Goal: Task Accomplishment & Management: Manage account settings

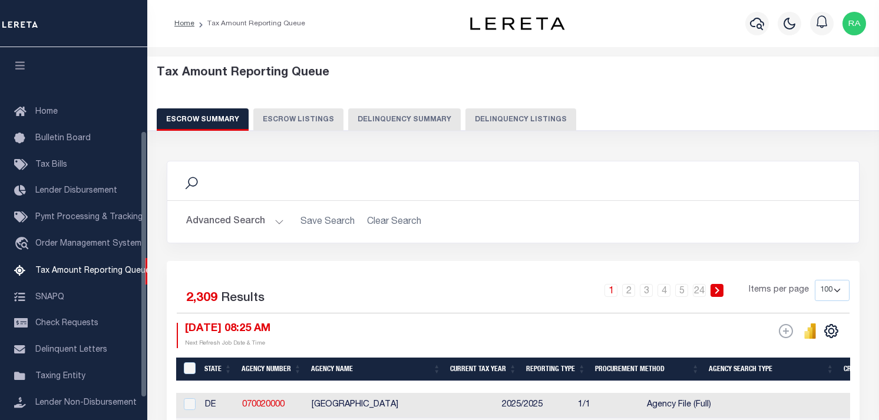
select select "100"
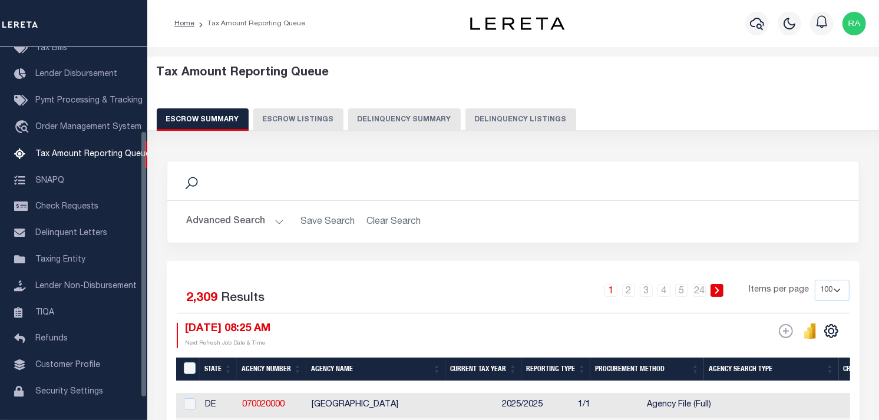
click at [420, 121] on button "Delinquency Summary" at bounding box center [404, 119] width 113 height 22
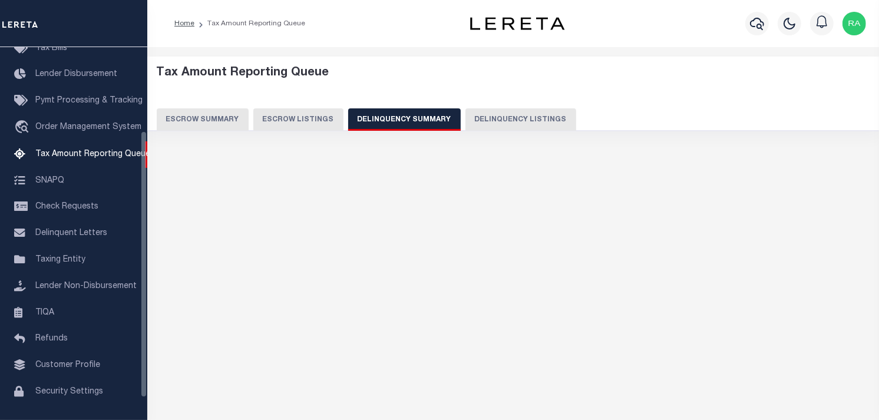
click at [495, 115] on button "Delinquency Listings" at bounding box center [520, 119] width 111 height 22
select select "100"
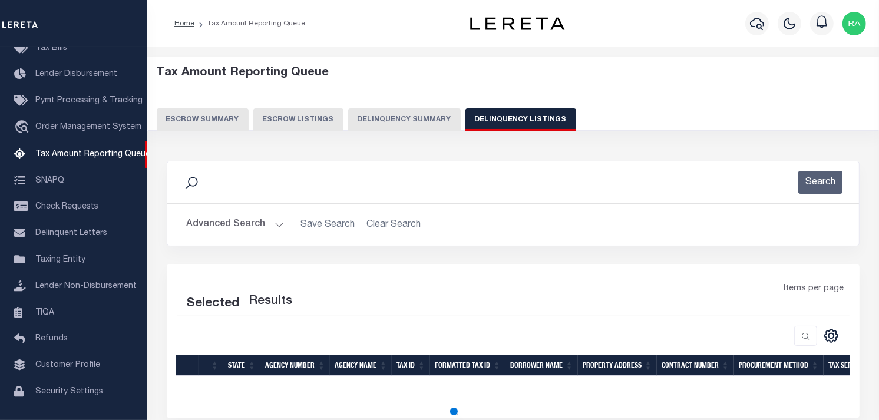
select select "100"
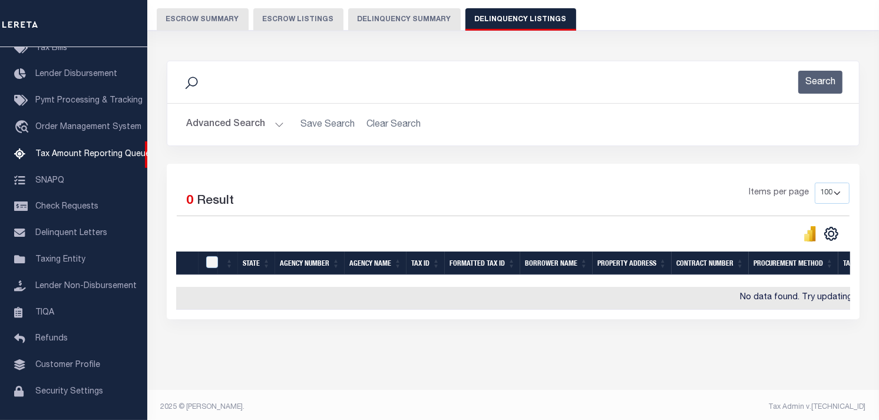
scroll to position [114, 0]
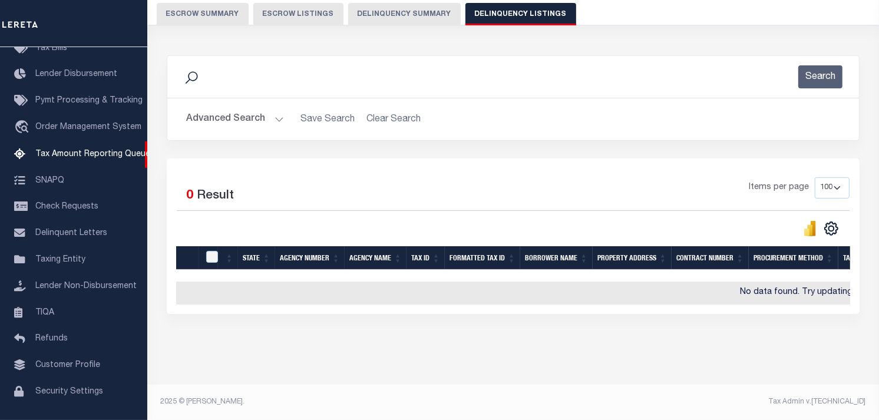
click at [267, 108] on button "Advanced Search" at bounding box center [235, 119] width 98 height 23
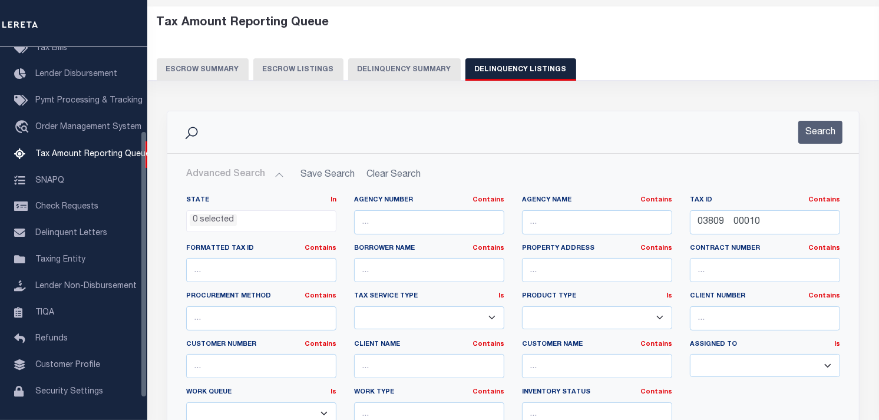
scroll to position [49, 0]
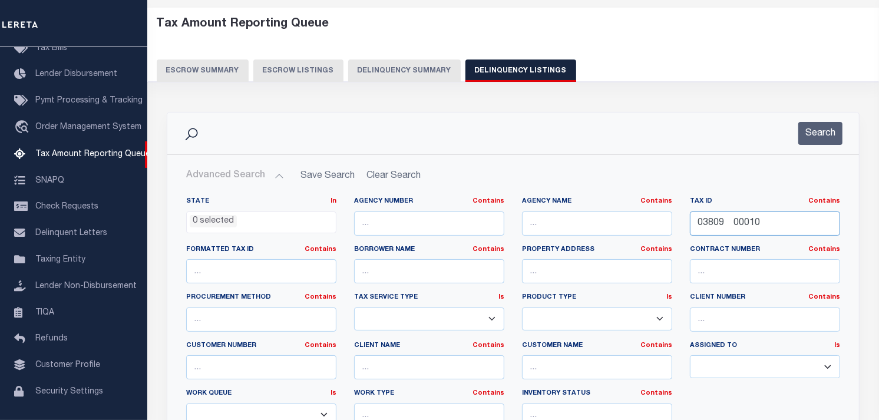
click at [733, 228] on input "03809 00010" at bounding box center [765, 224] width 150 height 24
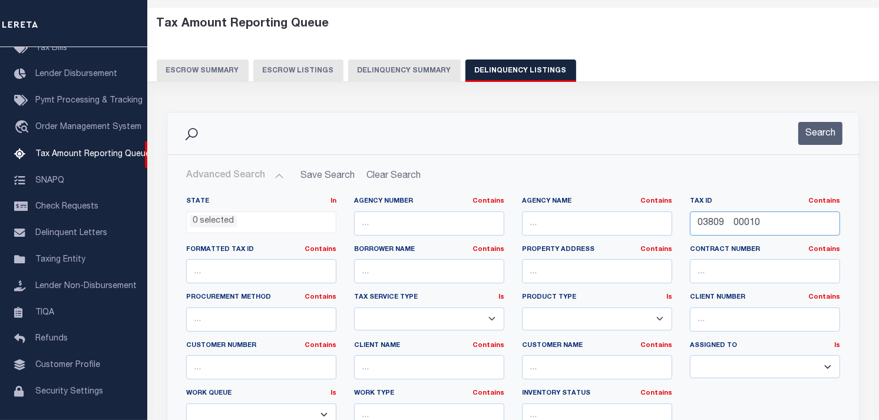
click at [733, 228] on input "03809 00010" at bounding box center [765, 224] width 150 height 24
paste input "4114 00017"
click at [814, 130] on button "Search" at bounding box center [820, 133] width 44 height 23
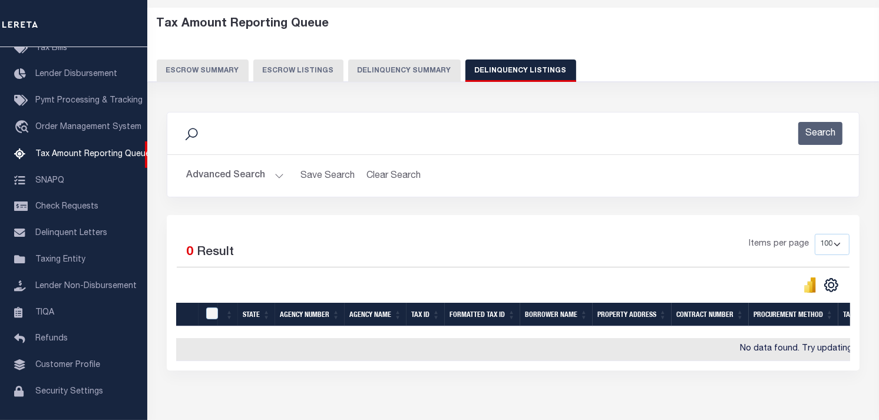
drag, startPoint x: 440, startPoint y: 318, endPoint x: 426, endPoint y: 345, distance: 29.8
click at [438, 345] on div "State Agency Number Agency Name Tax ID Formatted Tax ID Borrower Name Property …" at bounding box center [513, 332] width 674 height 59
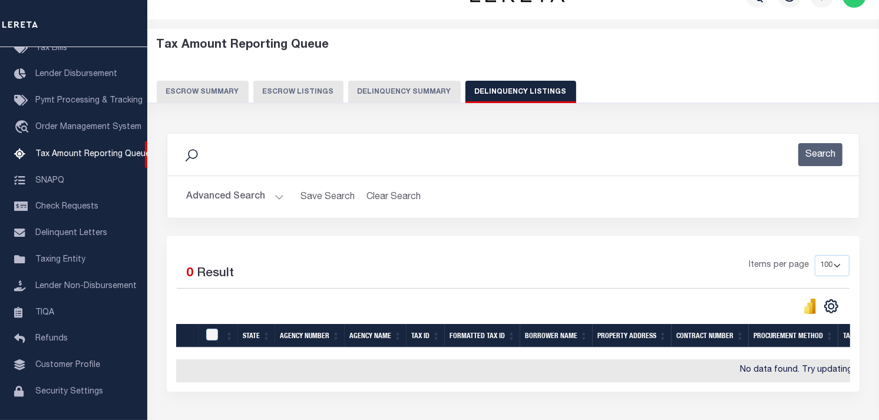
scroll to position [0, 0]
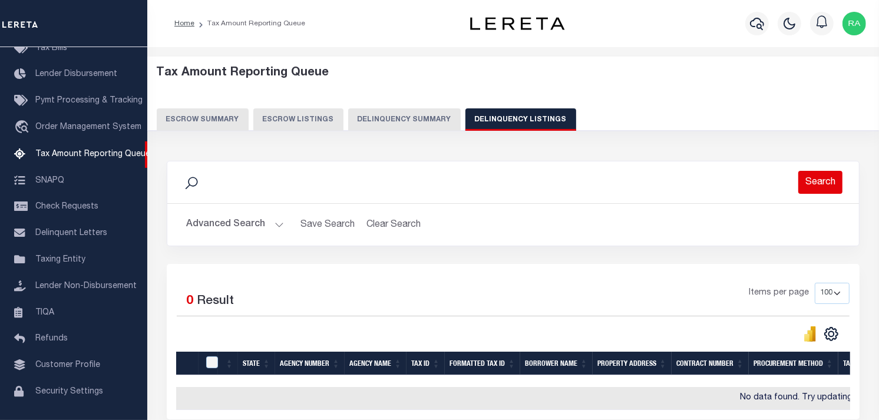
click at [820, 187] on button "Search" at bounding box center [820, 182] width 44 height 23
click at [279, 227] on button "Advanced Search" at bounding box center [235, 224] width 98 height 23
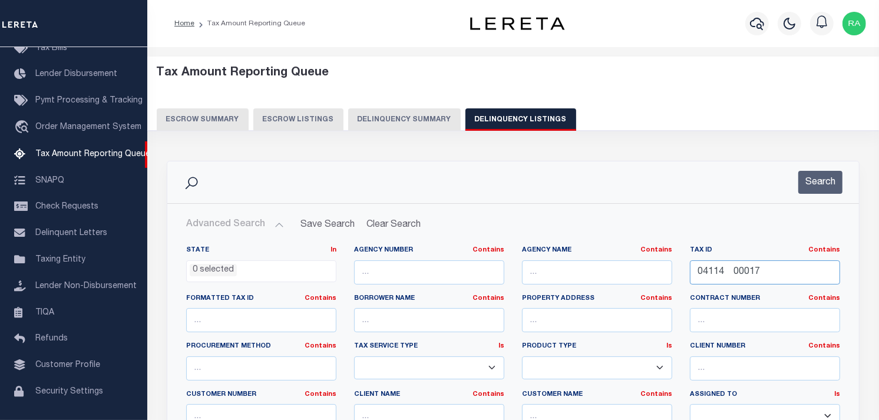
click at [739, 273] on input "04114 00017" at bounding box center [765, 272] width 150 height 24
paste input "201 00028"
type input "04201 00028"
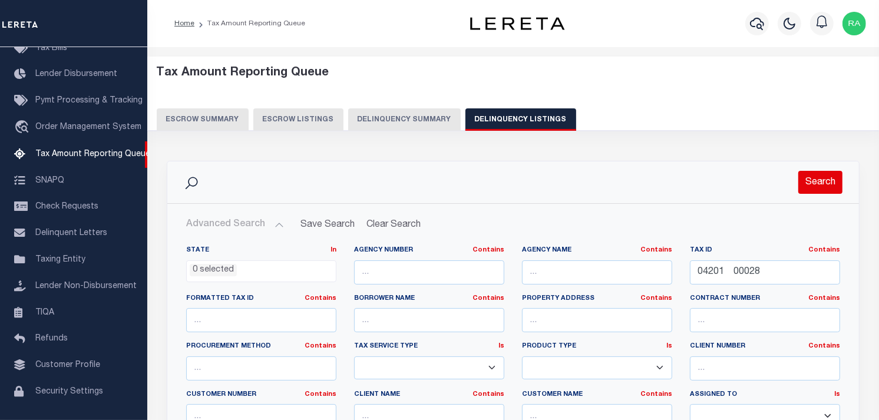
click at [820, 178] on button "Search" at bounding box center [820, 182] width 44 height 23
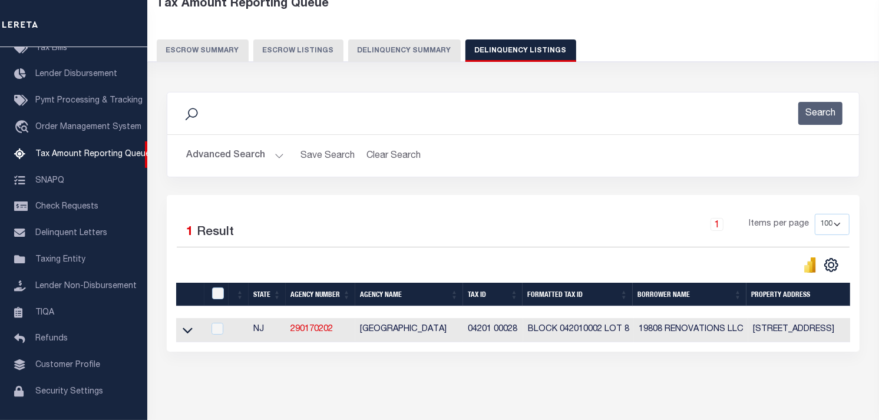
scroll to position [116, 0]
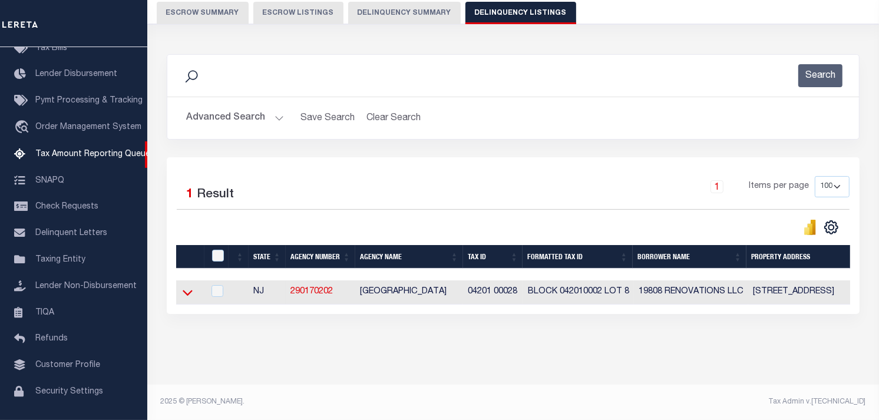
click at [189, 286] on icon at bounding box center [188, 292] width 10 height 12
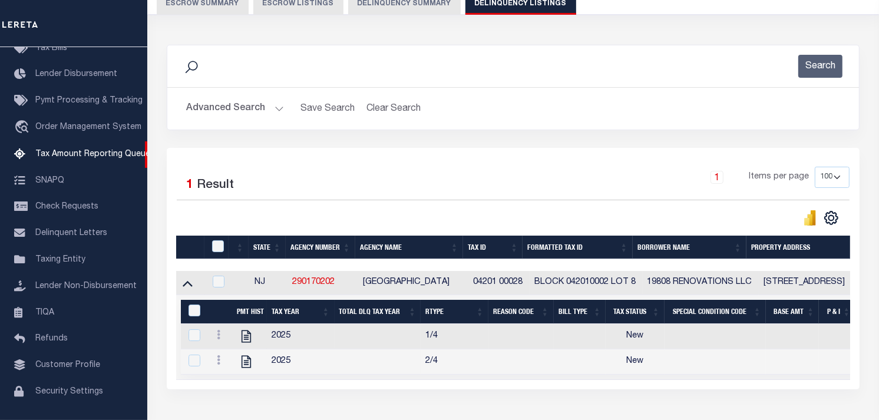
drag, startPoint x: 362, startPoint y: 282, endPoint x: 467, endPoint y: 283, distance: 104.3
click at [467, 283] on td "PENNSVILLE TOWNSHIP" at bounding box center [413, 283] width 110 height 24
checkbox input "true"
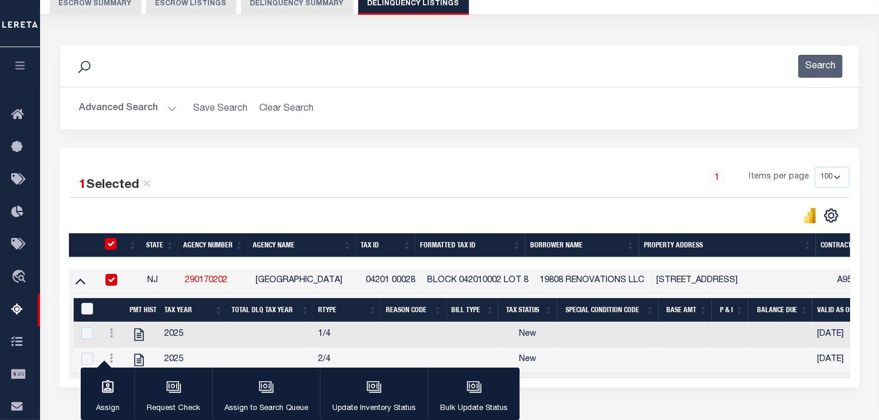
copy td "PENNSVILLE TOWNSHIP"
drag, startPoint x: 364, startPoint y: 278, endPoint x: 422, endPoint y: 281, distance: 57.8
copy td "04201 00028"
click at [169, 105] on button "Advanced Search" at bounding box center [128, 108] width 98 height 23
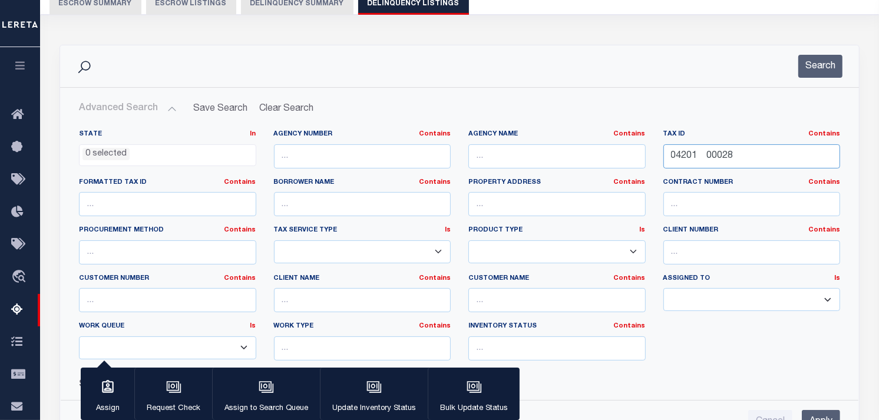
click at [724, 156] on input "04201 00028" at bounding box center [751, 156] width 177 height 24
click at [826, 68] on button "Search" at bounding box center [820, 66] width 44 height 23
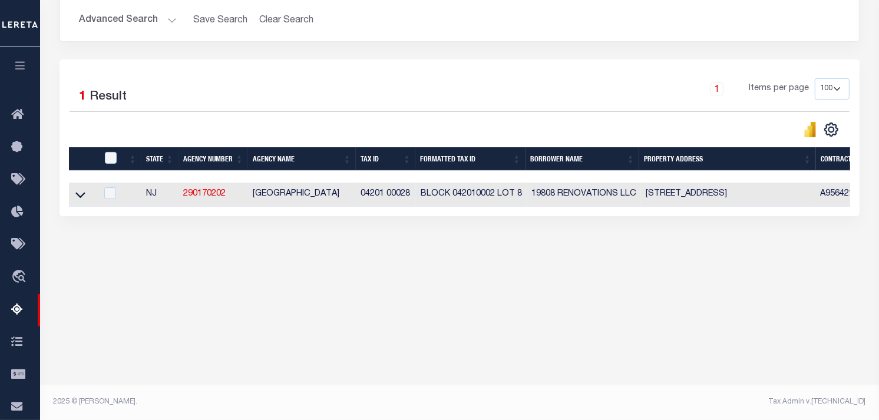
scroll to position [204, 0]
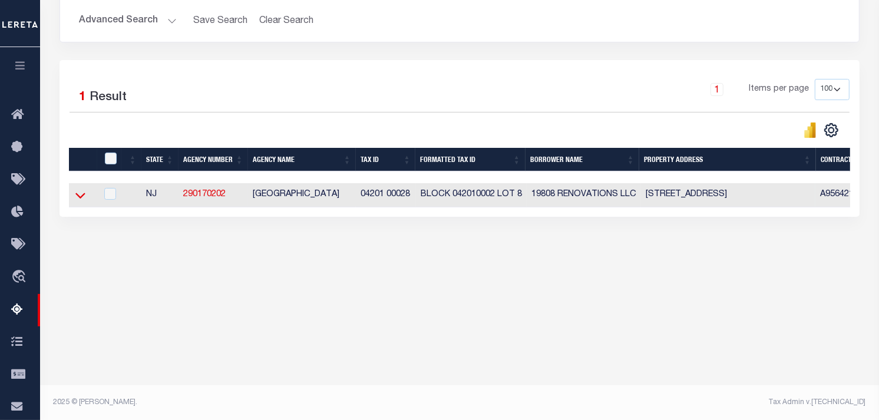
click at [82, 200] on icon at bounding box center [80, 195] width 10 height 12
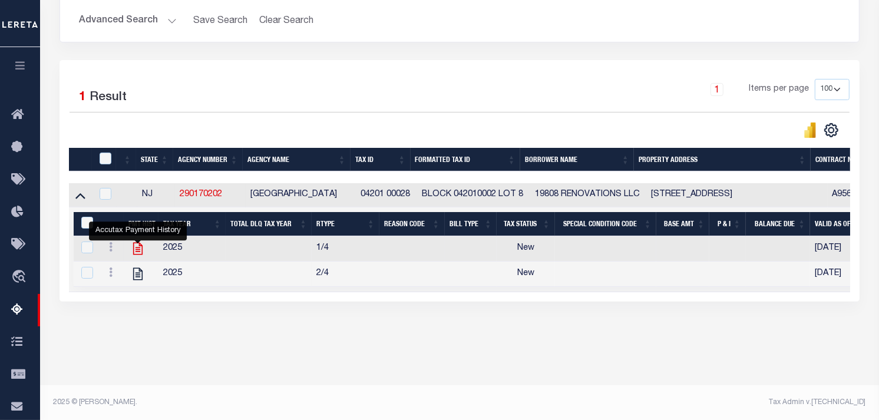
click at [136, 249] on icon "" at bounding box center [137, 248] width 15 height 15
checkbox input "true"
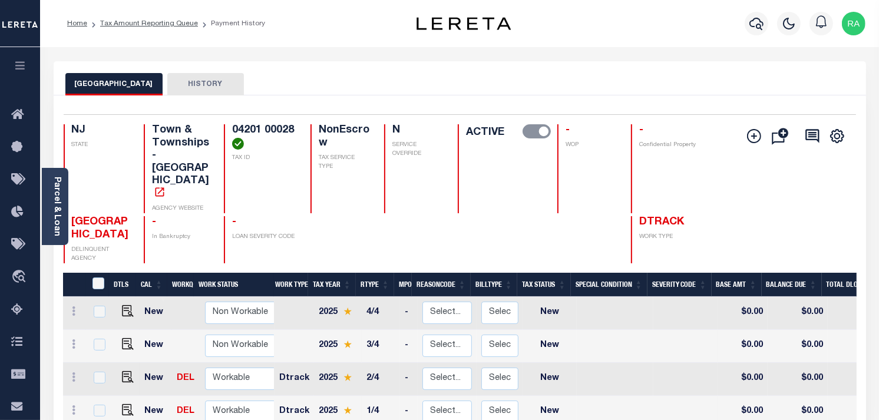
scroll to position [2, 0]
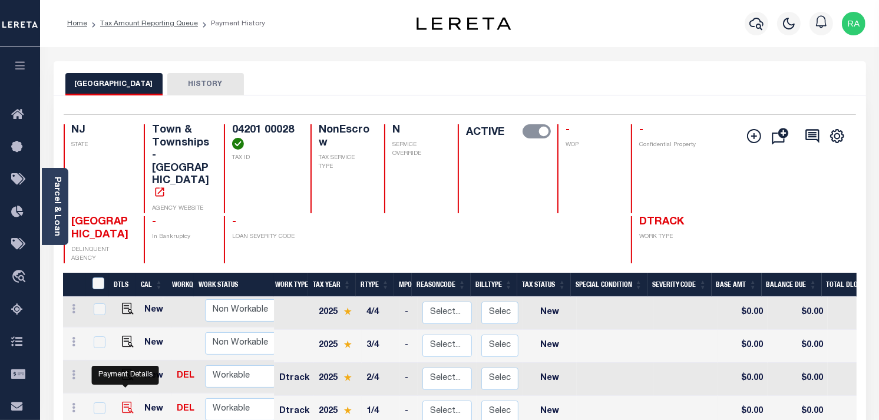
click at [124, 402] on img "" at bounding box center [128, 408] width 12 height 12
checkbox input "true"
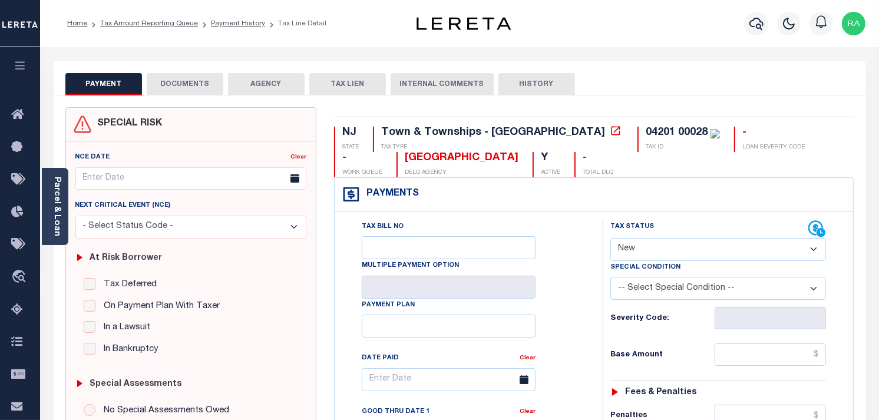
click at [668, 257] on select "- Select Status Code - Open Due/Unpaid Paid Incomplete No Tax Due Internal Refu…" at bounding box center [718, 249] width 216 height 23
select select "PYD"
click at [610, 239] on select "- Select Status Code - Open Due/Unpaid Paid Incomplete No Tax Due Internal Refu…" at bounding box center [718, 249] width 216 height 23
type input "[DATE]"
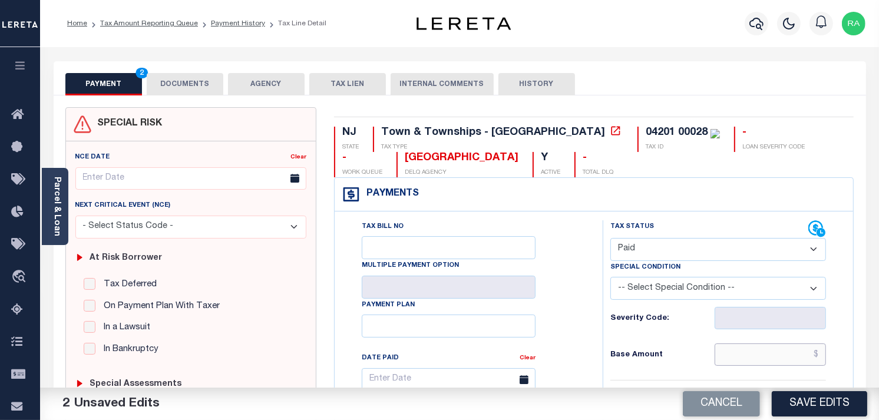
click at [775, 350] on input "text" at bounding box center [771, 355] width 112 height 22
drag, startPoint x: 775, startPoint y: 352, endPoint x: 763, endPoint y: 349, distance: 12.9
click at [772, 352] on input "text" at bounding box center [771, 355] width 112 height 22
click at [757, 357] on input "text" at bounding box center [771, 355] width 112 height 22
paste input "2,546.03"
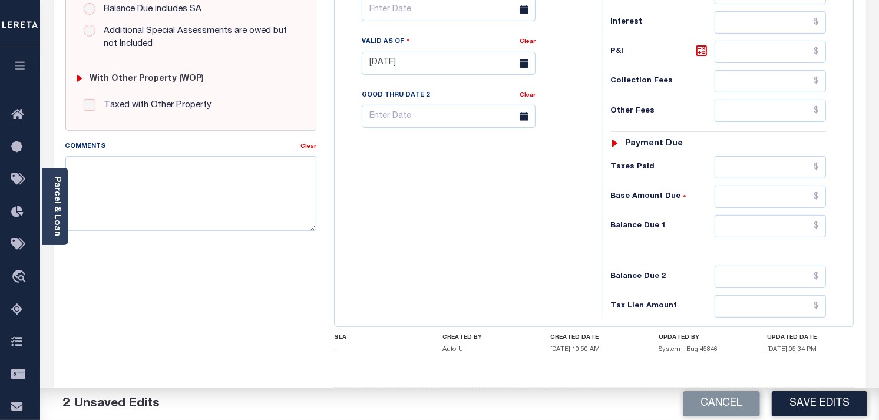
scroll to position [458, 0]
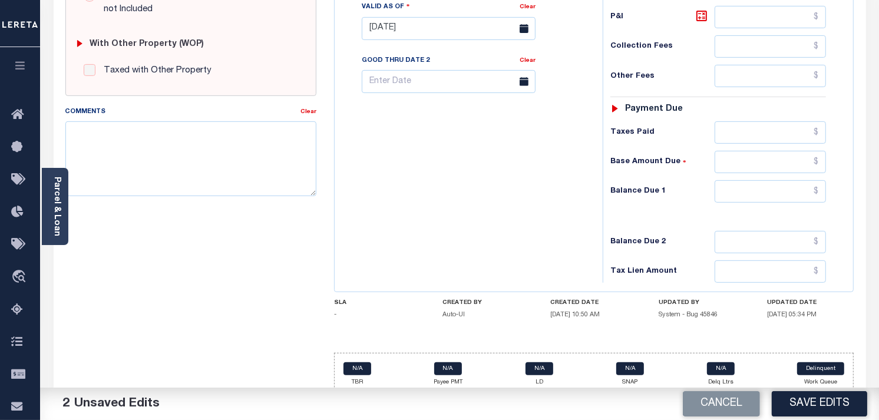
type input "$2,546.03"
click at [734, 190] on input "text" at bounding box center [771, 191] width 112 height 22
type input "$0.00"
click at [799, 181] on div "Tax Status Status - Select Status Code -" at bounding box center [722, 23] width 239 height 520
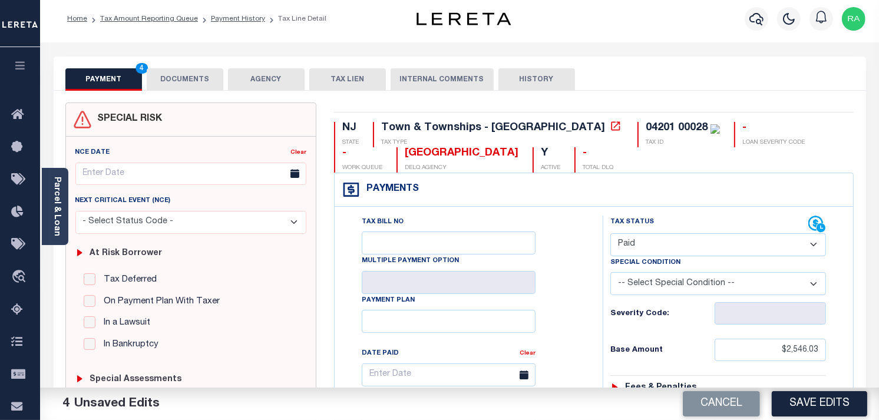
scroll to position [0, 0]
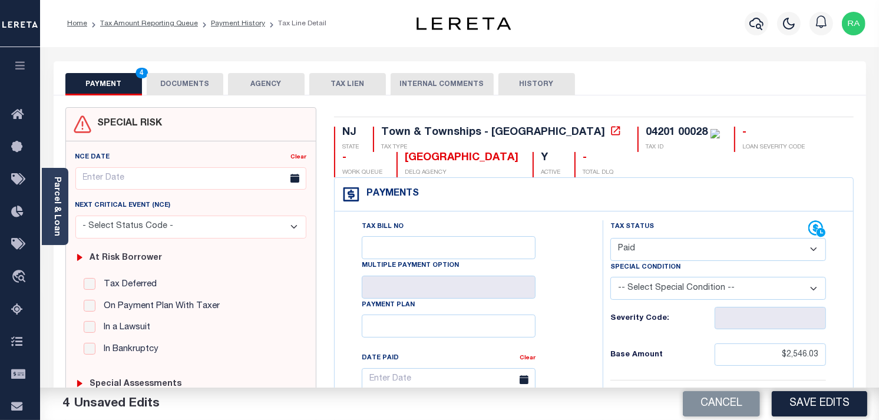
click at [190, 91] on button "DOCUMENTS" at bounding box center [185, 84] width 77 height 22
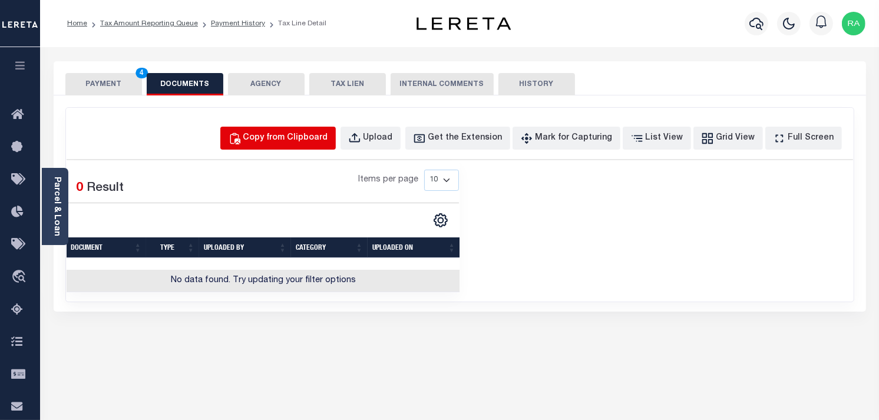
click at [283, 134] on div "Copy from Clipboard" at bounding box center [285, 138] width 85 height 13
select select "POP"
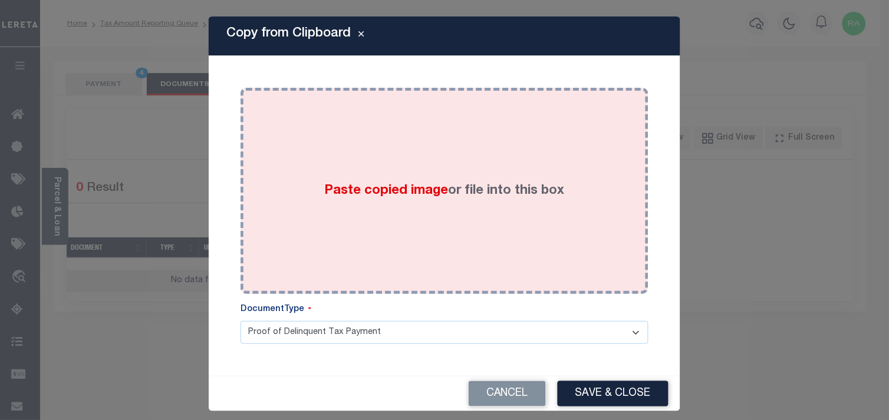
click at [328, 245] on div "Paste copied image or file into this box" at bounding box center [444, 191] width 390 height 189
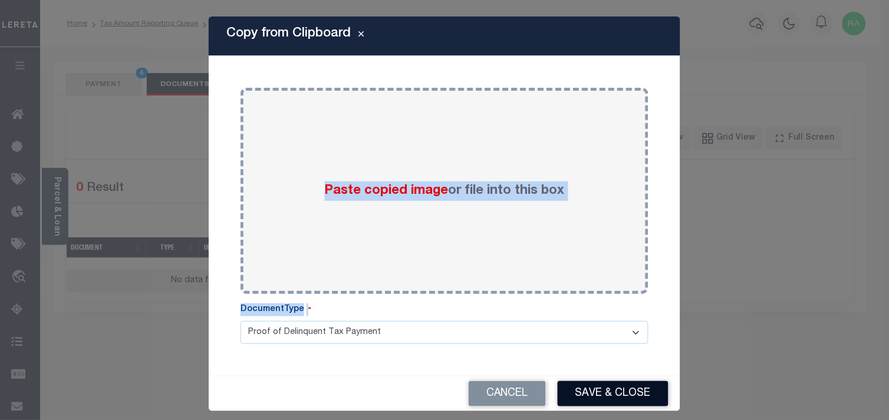
drag, startPoint x: 329, startPoint y: 245, endPoint x: 570, endPoint y: 391, distance: 282.1
click at [517, 367] on div "Copy from Clipboard Paste copied image or file into this box Select file or dra…" at bounding box center [444, 213] width 471 height 395
click at [593, 394] on button "Save & Close" at bounding box center [612, 393] width 111 height 25
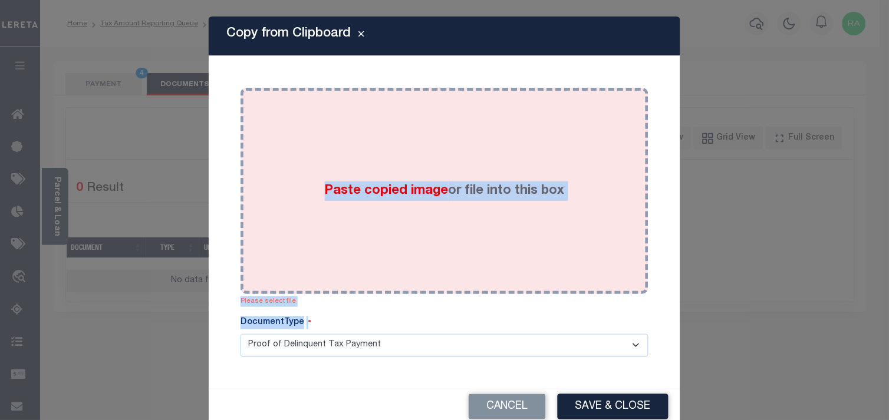
click at [474, 196] on label "Paste copied image or file into this box" at bounding box center [445, 190] width 240 height 19
click at [469, 196] on label "Paste copied image or file into this box" at bounding box center [445, 190] width 240 height 19
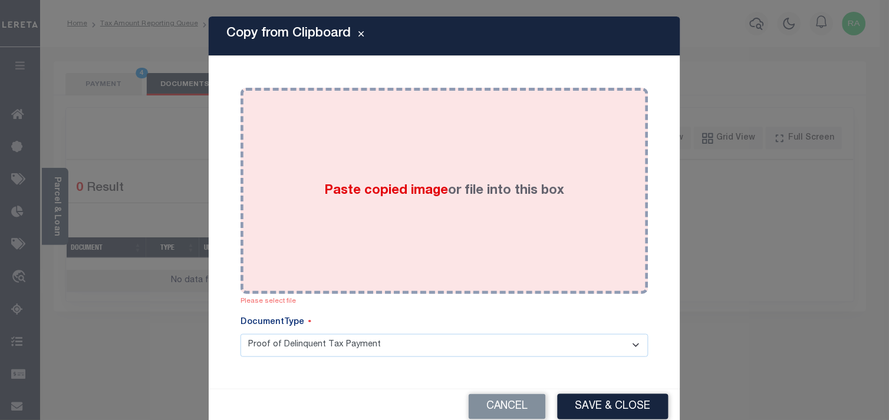
click at [457, 252] on div "Paste copied image or file into this box" at bounding box center [444, 191] width 390 height 189
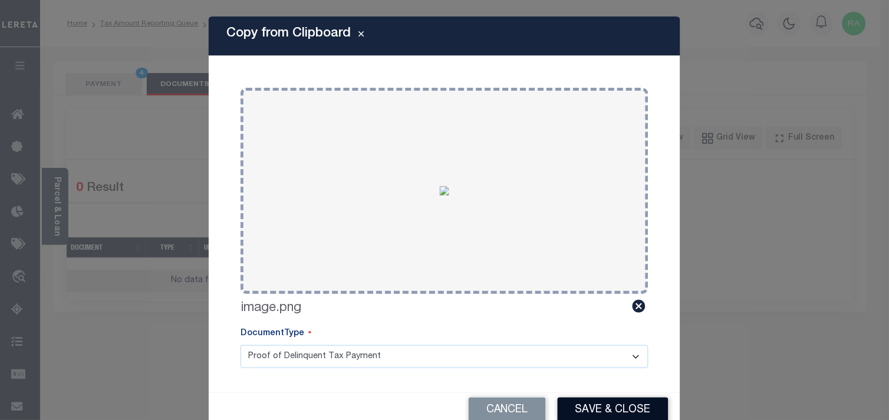
click at [587, 407] on button "Save & Close" at bounding box center [612, 410] width 111 height 25
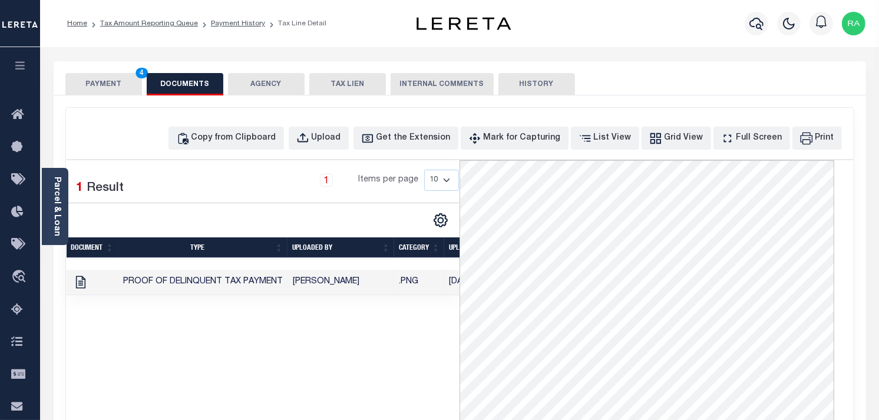
click at [98, 83] on button "PAYMENT 4" at bounding box center [103, 84] width 77 height 22
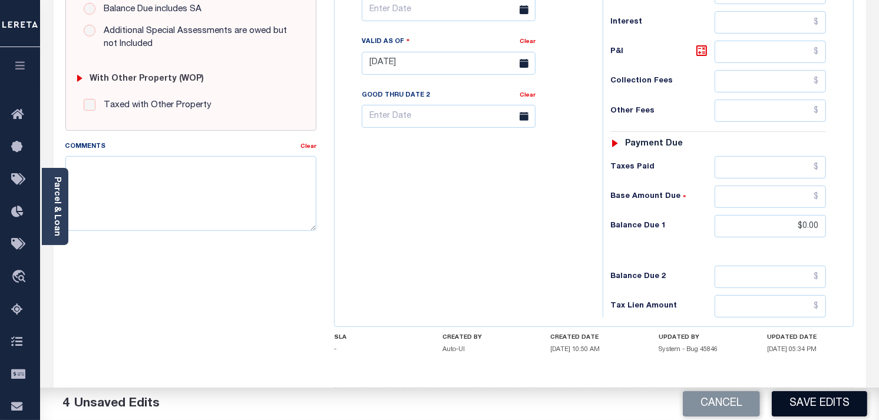
scroll to position [470, 0]
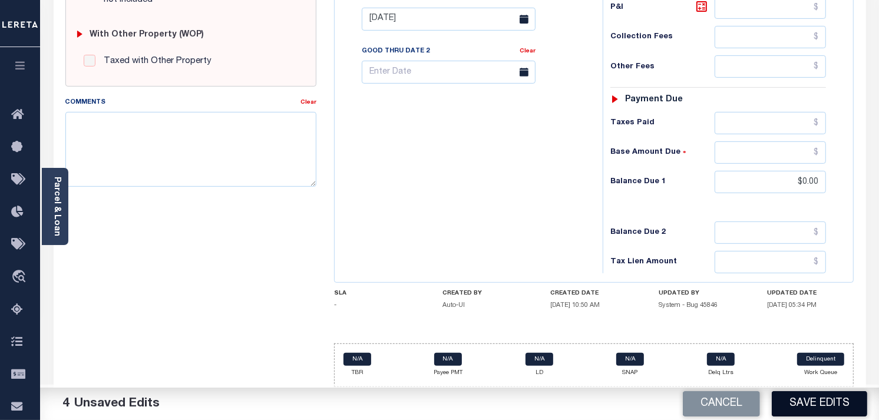
click at [800, 407] on button "Save Edits" at bounding box center [819, 403] width 95 height 25
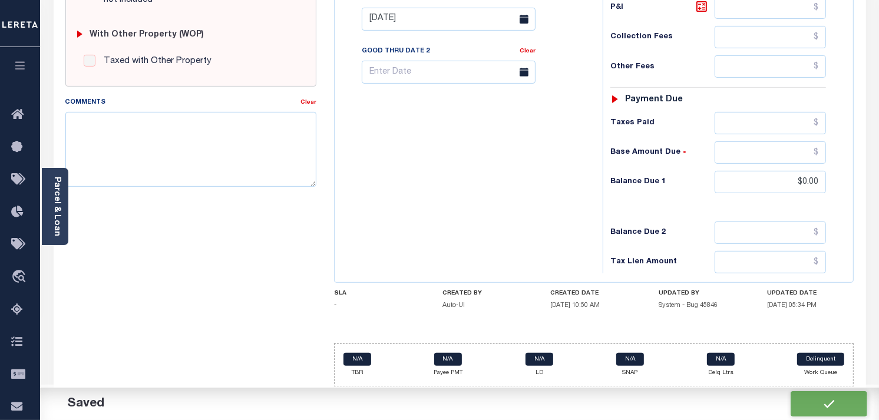
checkbox input "false"
type input "$2,546.03"
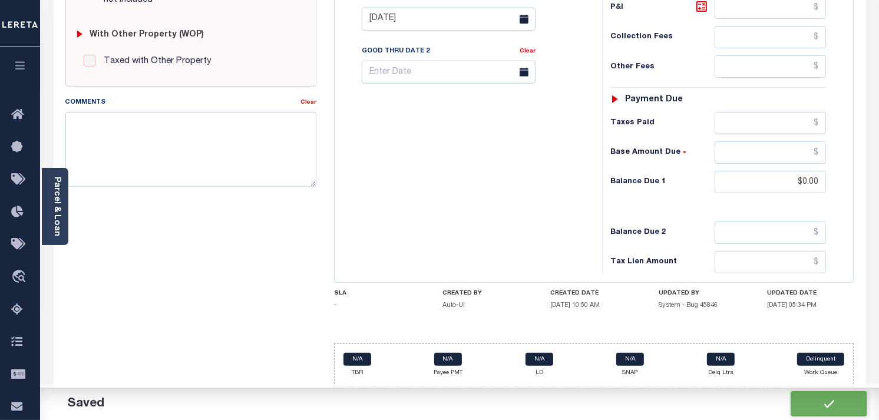
type input "$0"
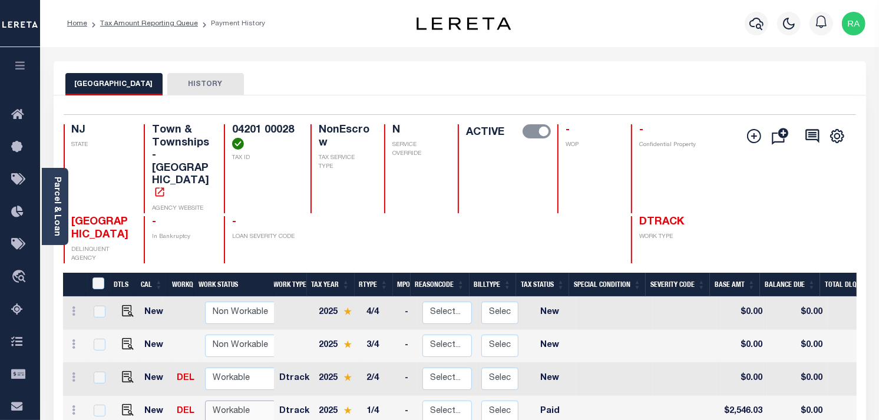
click at [232, 401] on select "Non Workable Workable" at bounding box center [240, 412] width 71 height 23
checkbox input "true"
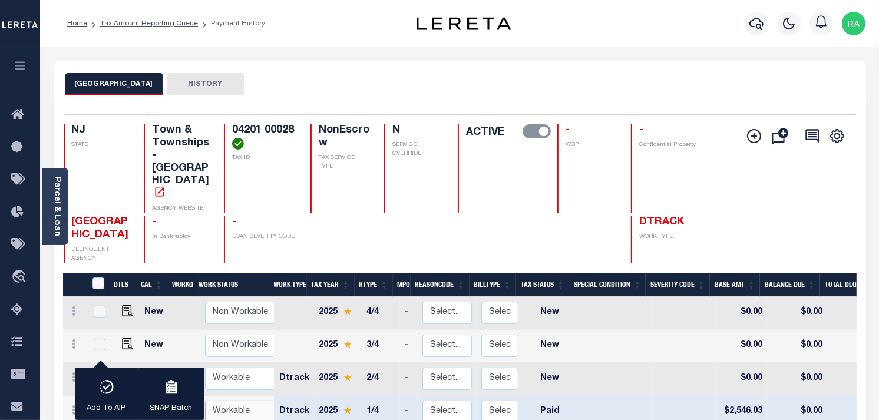
select select "true"
click at [205, 401] on select "Non Workable Workable" at bounding box center [240, 412] width 71 height 23
checkbox input "false"
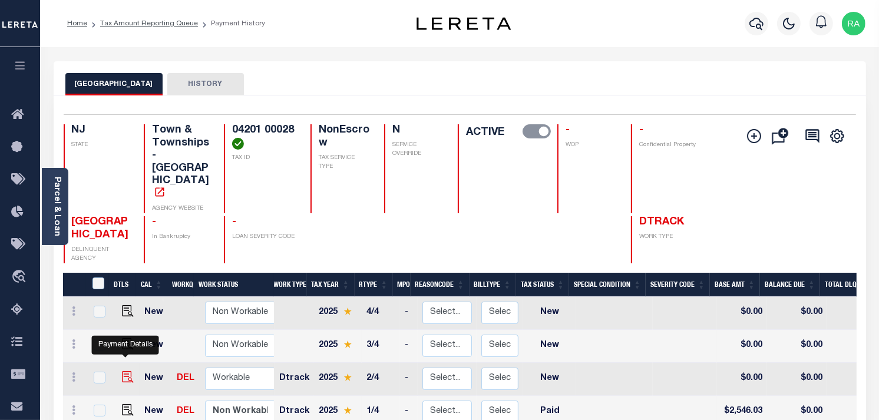
click at [127, 371] on img "" at bounding box center [128, 377] width 12 height 12
checkbox input "true"
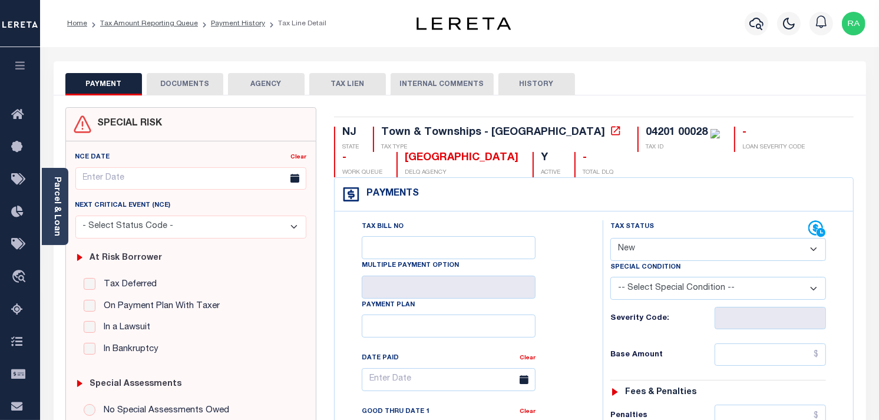
drag, startPoint x: 626, startPoint y: 249, endPoint x: 633, endPoint y: 252, distance: 7.7
click at [626, 249] on select "- Select Status Code - Open Due/Unpaid Paid Incomplete No Tax Due Internal Refu…" at bounding box center [718, 249] width 216 height 23
select select "PYD"
click at [610, 239] on select "- Select Status Code - Open Due/Unpaid Paid Incomplete No Tax Due Internal Refu…" at bounding box center [718, 249] width 216 height 23
type input "[DATE]"
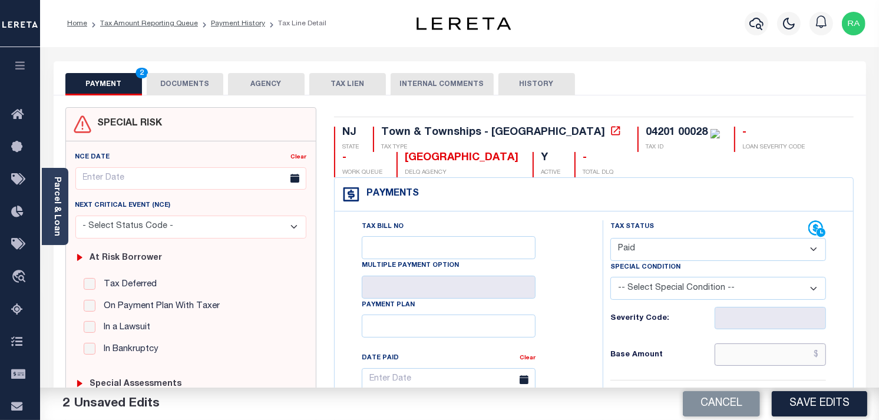
click at [742, 360] on input "text" at bounding box center [771, 355] width 112 height 22
click at [739, 354] on input "text" at bounding box center [771, 355] width 112 height 22
paste input "2,546.02"
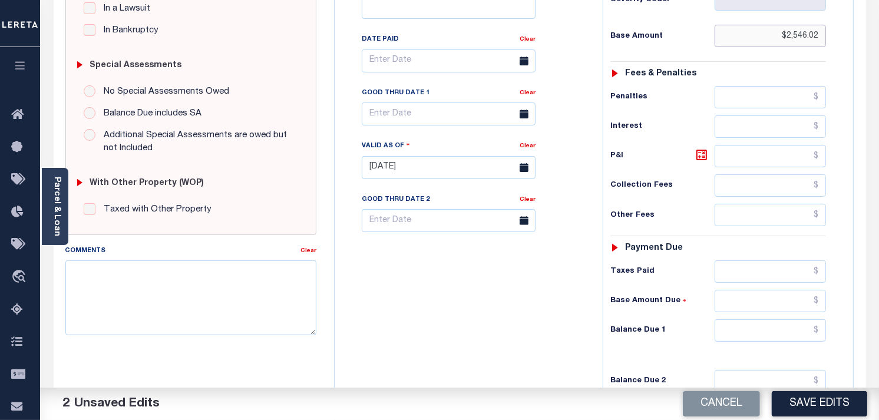
scroll to position [327, 0]
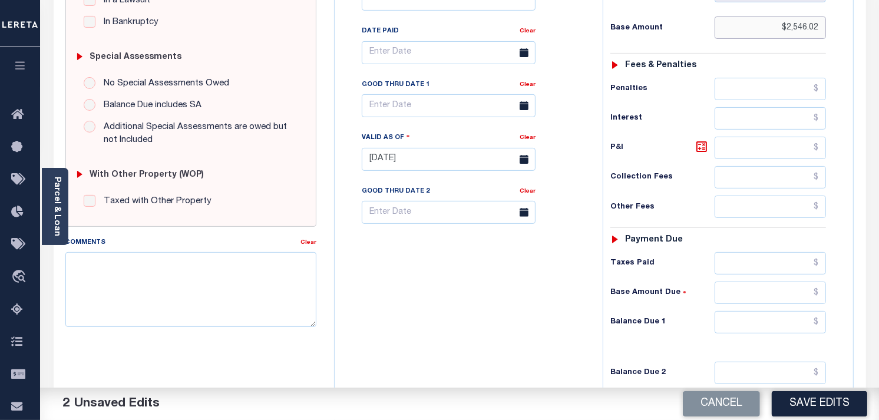
type input "$2,546.02"
drag, startPoint x: 751, startPoint y: 323, endPoint x: 793, endPoint y: 325, distance: 41.3
click at [751, 323] on input "text" at bounding box center [771, 322] width 112 height 22
type input "$0.00"
click at [819, 306] on div "Tax Status Status - Select Status Code -" at bounding box center [722, 153] width 239 height 520
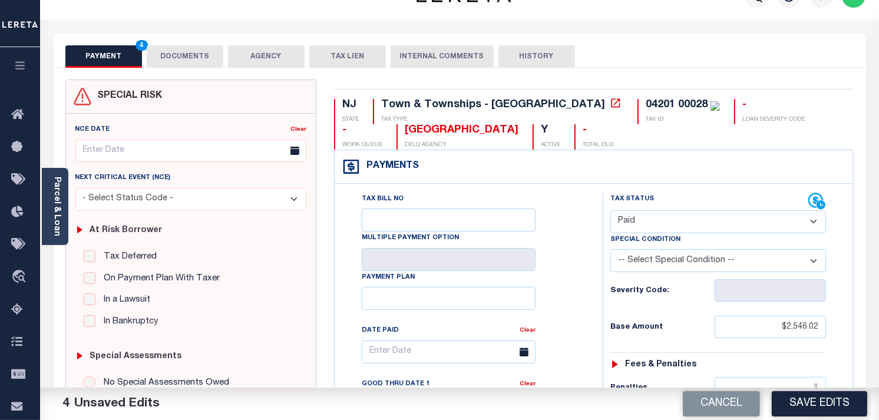
scroll to position [0, 0]
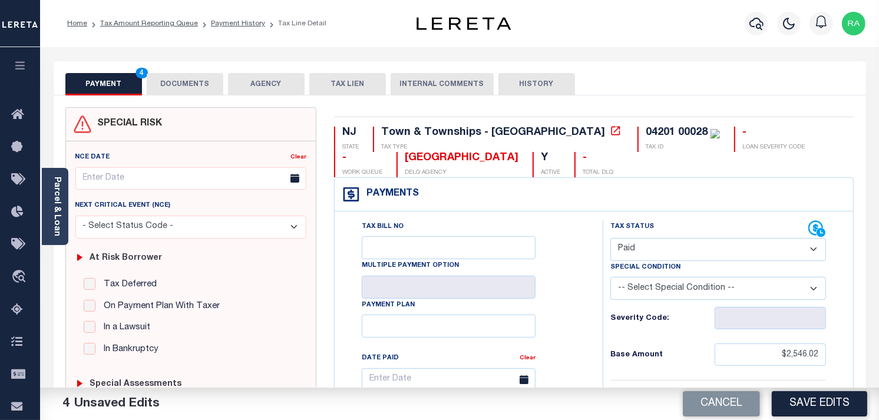
click at [172, 80] on button "DOCUMENTS" at bounding box center [185, 84] width 77 height 22
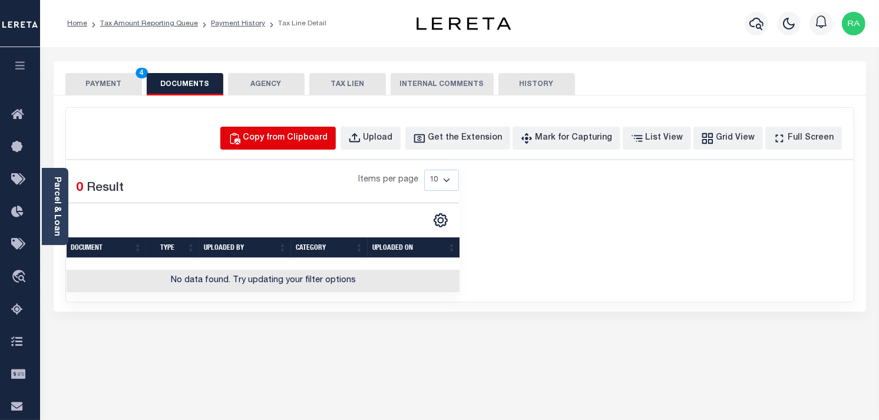
click at [296, 136] on div "Copy from Clipboard" at bounding box center [285, 138] width 85 height 13
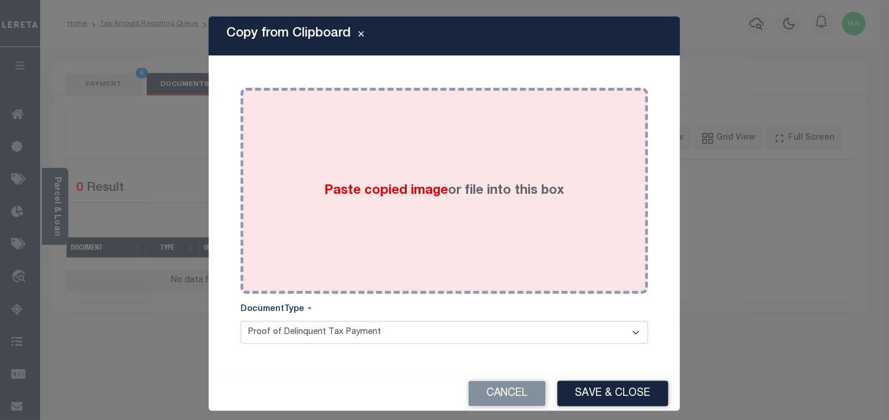
click at [289, 185] on div "Paste copied image or file into this box" at bounding box center [444, 191] width 390 height 189
click at [316, 213] on div "Paste copied image or file into this box" at bounding box center [444, 191] width 390 height 189
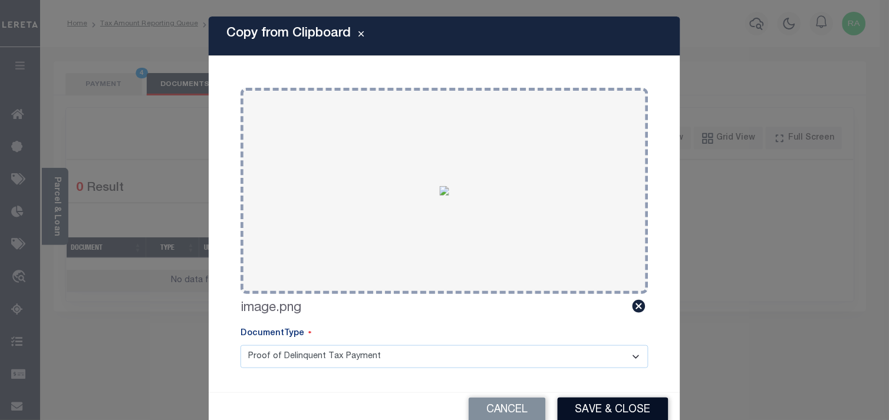
click at [585, 414] on button "Save & Close" at bounding box center [612, 410] width 111 height 25
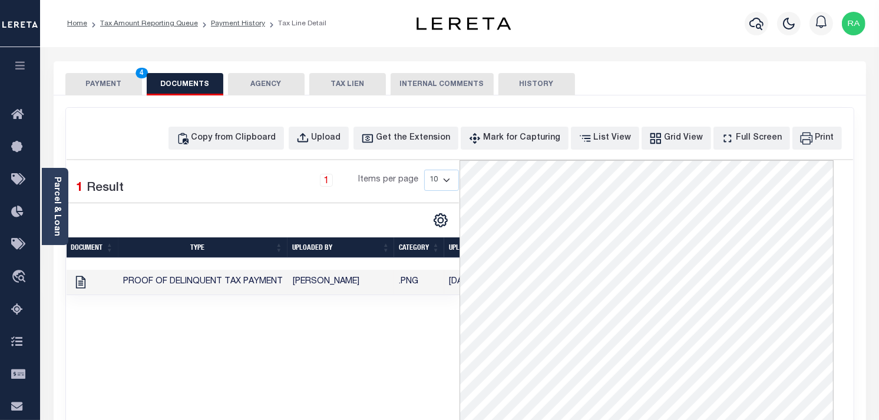
click at [117, 83] on button "PAYMENT 4" at bounding box center [103, 84] width 77 height 22
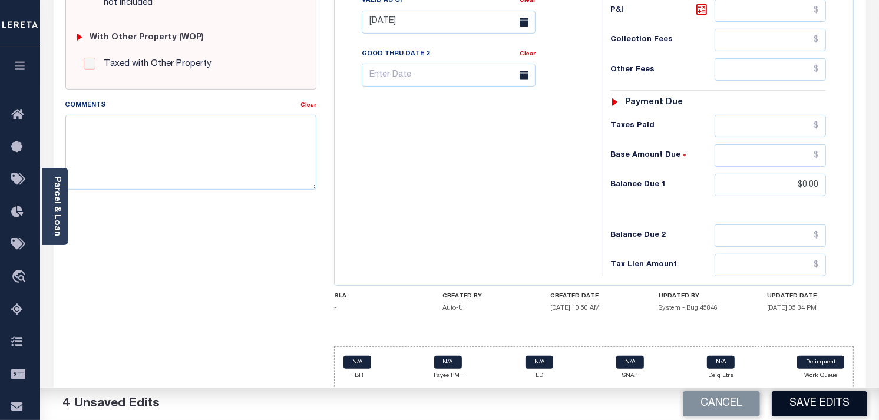
scroll to position [470, 0]
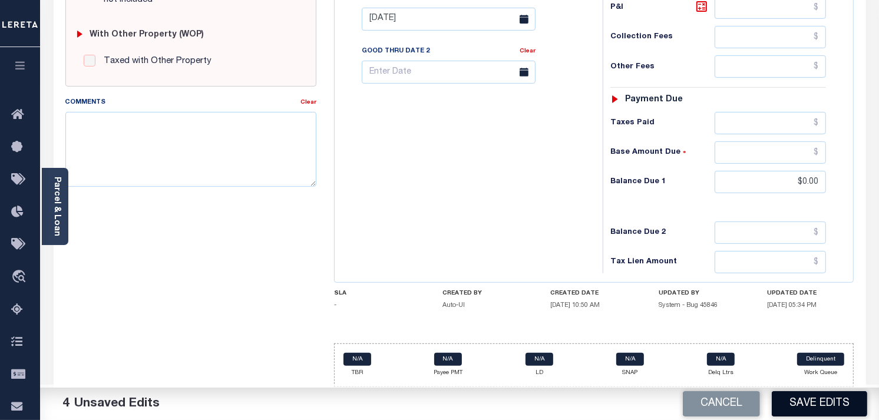
click at [810, 401] on button "Save Edits" at bounding box center [819, 403] width 95 height 25
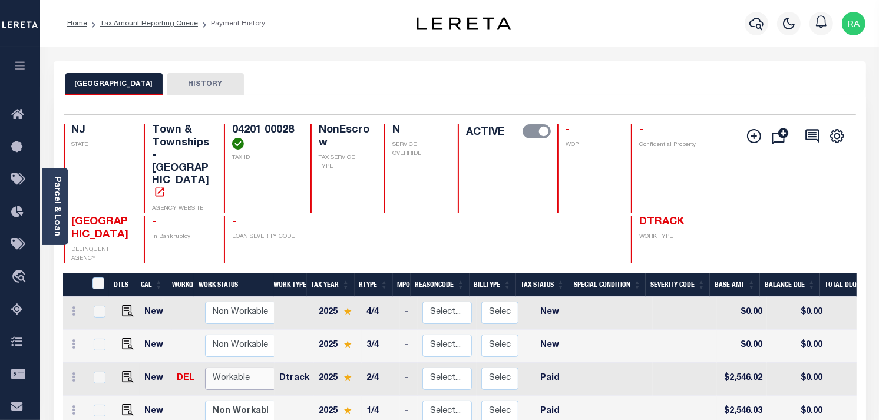
click at [225, 368] on select "Non Workable Workable" at bounding box center [240, 379] width 71 height 23
checkbox input "true"
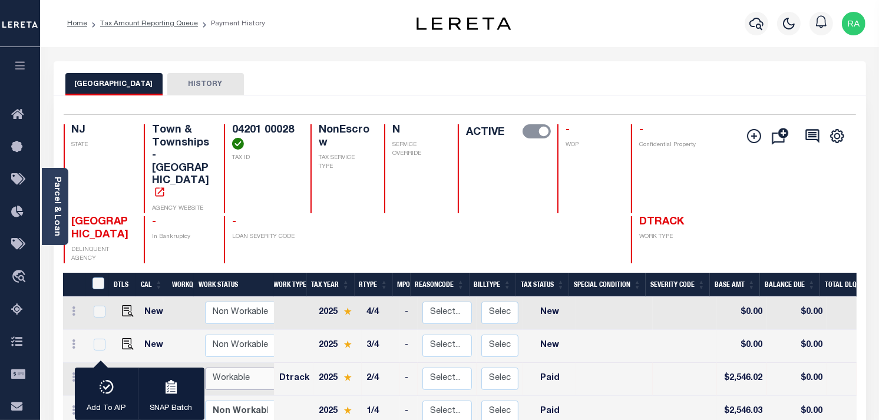
select select "true"
click at [205, 368] on select "Non Workable Workable" at bounding box center [240, 379] width 71 height 23
checkbox input "false"
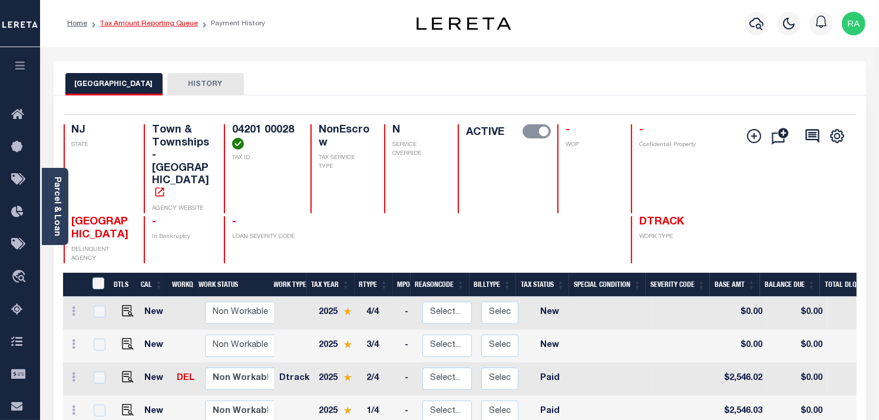
click at [144, 27] on link "Tax Amount Reporting Queue" at bounding box center [149, 23] width 98 height 7
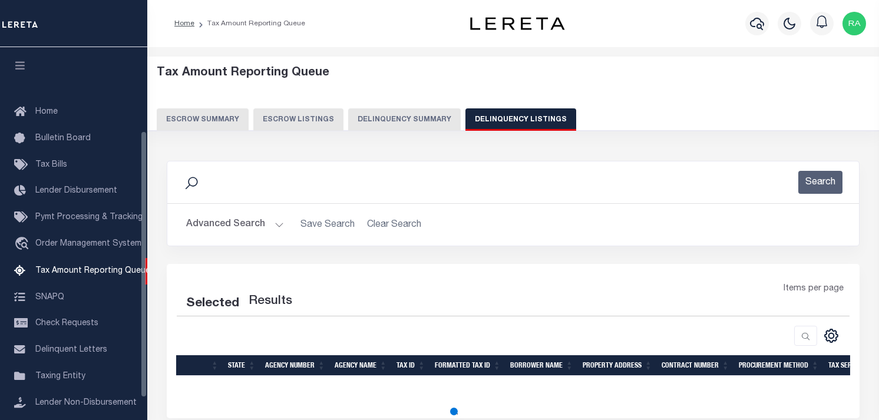
select select "100"
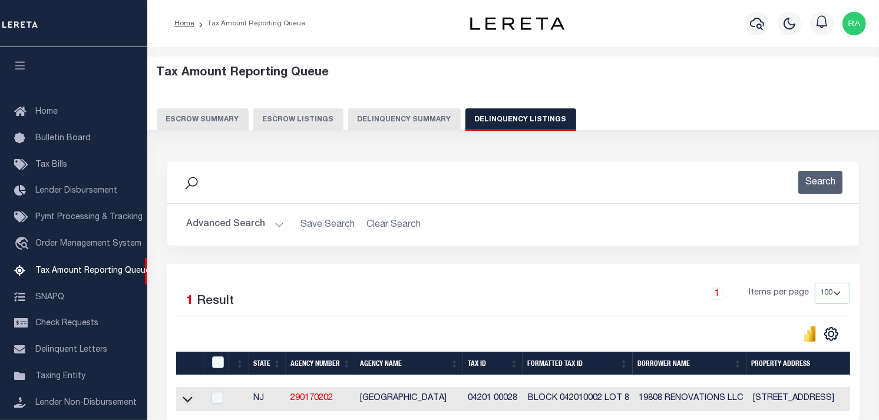
scroll to position [117, 0]
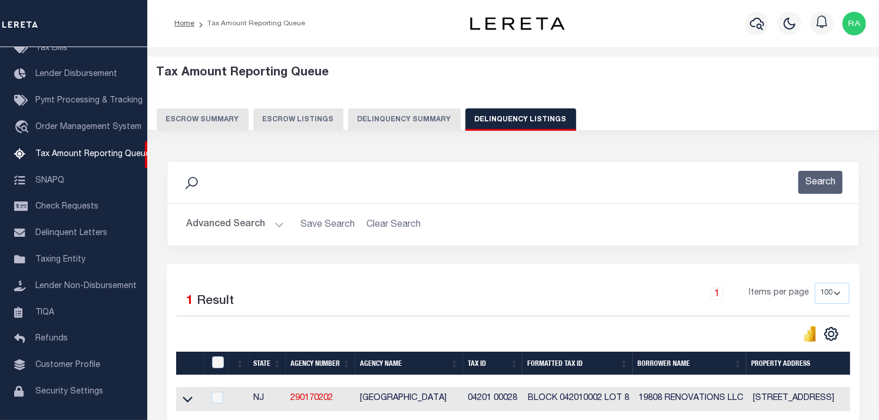
click at [276, 224] on button "Advanced Search" at bounding box center [235, 224] width 98 height 23
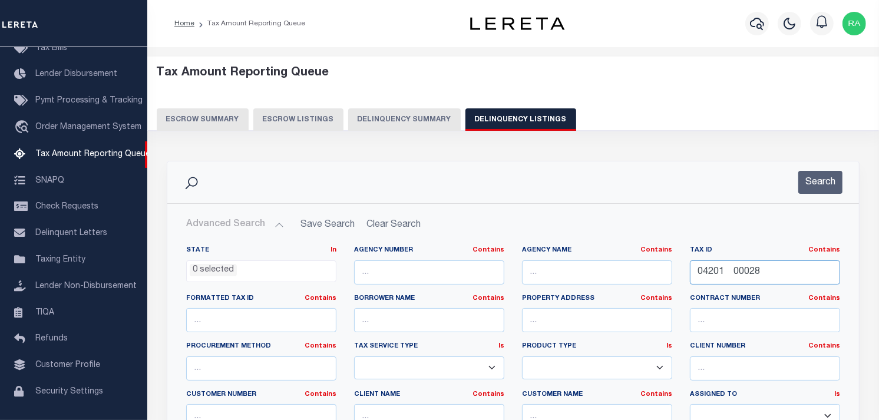
click at [752, 273] on input "04201 00028" at bounding box center [765, 272] width 150 height 24
paste input "2 00002"
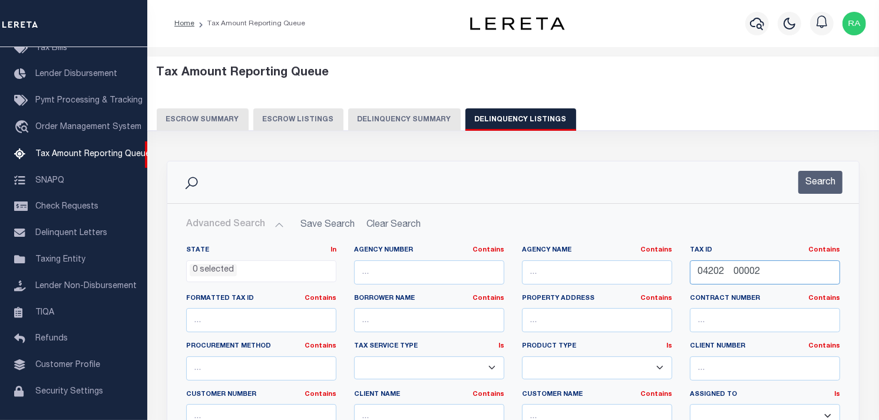
paste input "04202 00002"
click at [833, 171] on button "Search" at bounding box center [820, 182] width 44 height 23
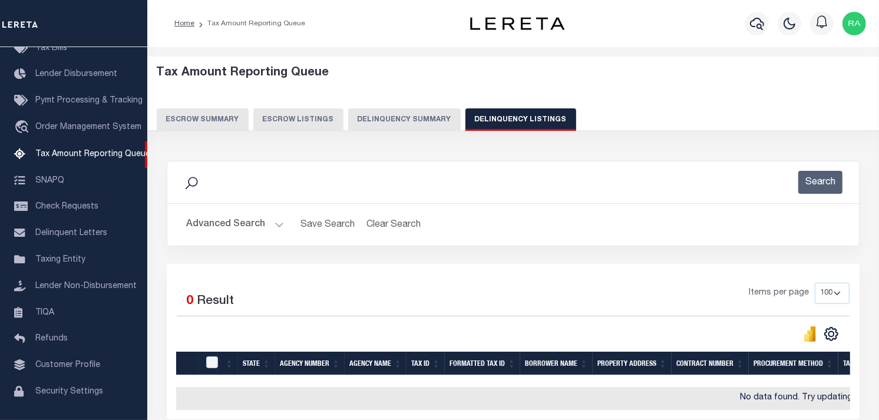
click at [750, 268] on div "Selected 0 Result Items per page 10 25 50 100 500" at bounding box center [513, 342] width 693 height 156
click at [272, 220] on button "Advanced Search" at bounding box center [235, 224] width 98 height 23
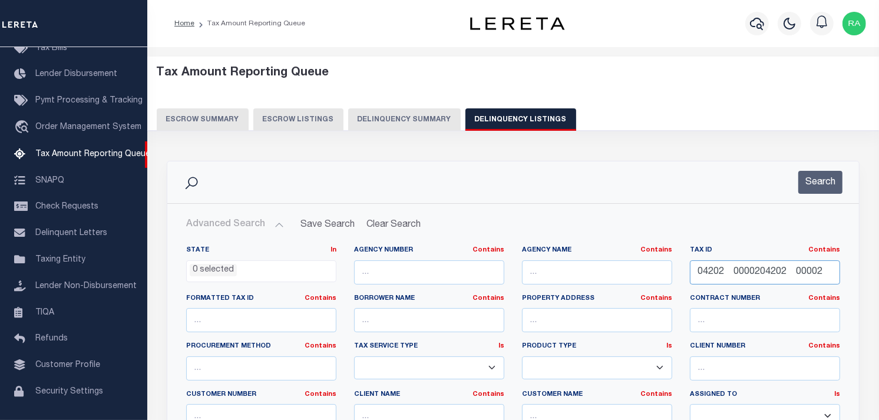
click at [749, 275] on input "04202 0000204202 00002" at bounding box center [765, 272] width 150 height 24
paste input "text"
type input "04202 00002"
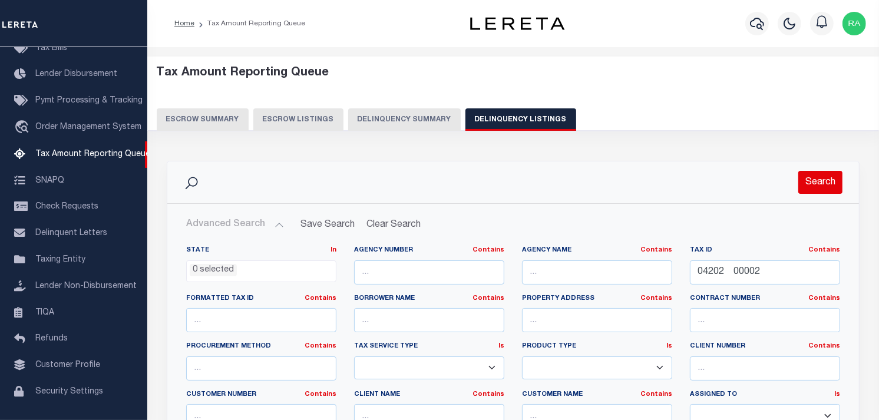
click at [821, 179] on button "Search" at bounding box center [820, 182] width 44 height 23
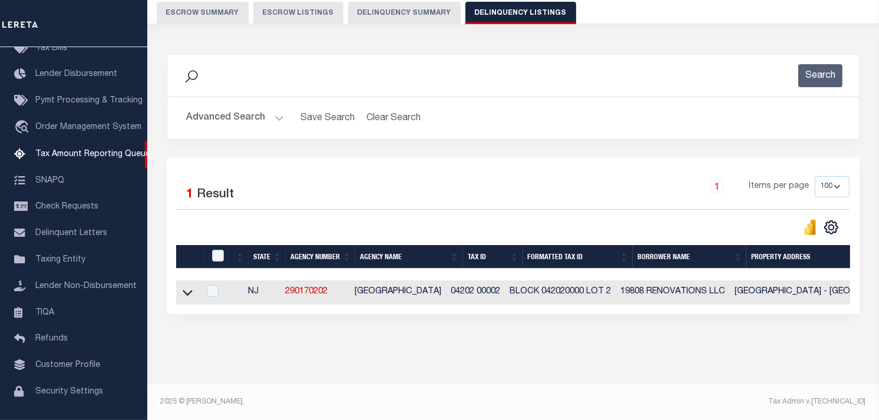
scroll to position [116, 0]
click at [181, 288] on link at bounding box center [188, 292] width 14 height 8
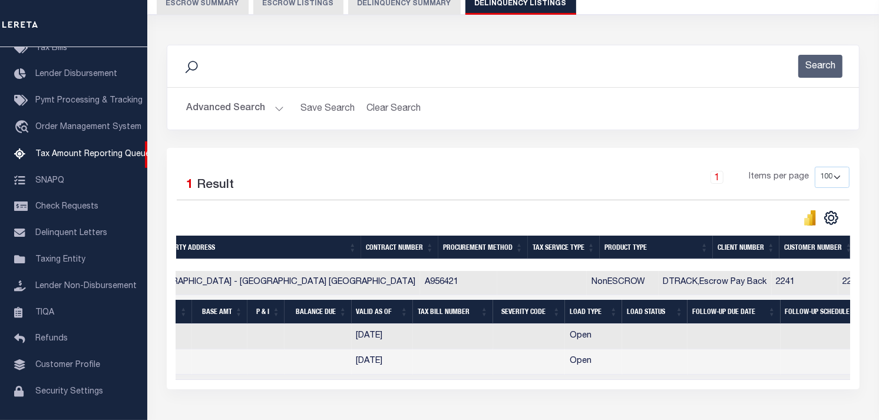
scroll to position [0, 0]
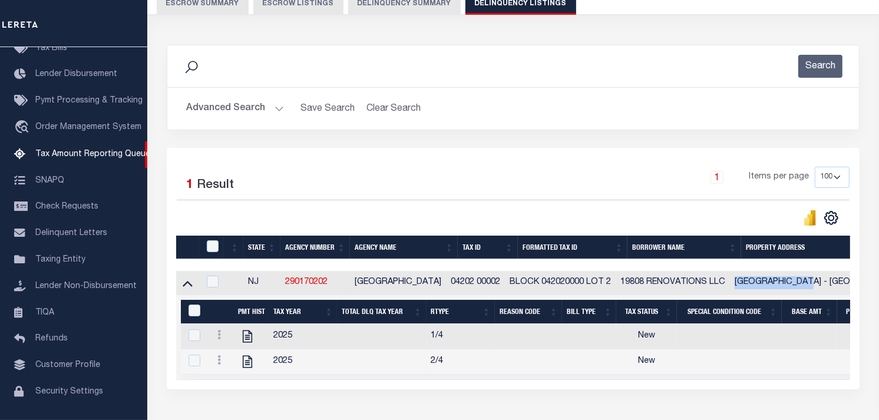
drag, startPoint x: 760, startPoint y: 280, endPoint x: 826, endPoint y: 281, distance: 66.0
click at [826, 281] on td "South Hook Road - Vacant Lot Pennsville, NJ 08070" at bounding box center [870, 283] width 280 height 24
checkbox input "true"
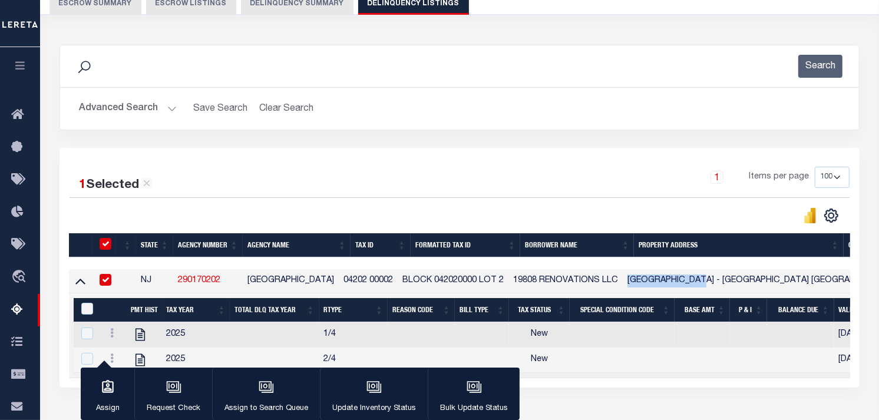
copy td "South Hook Road"
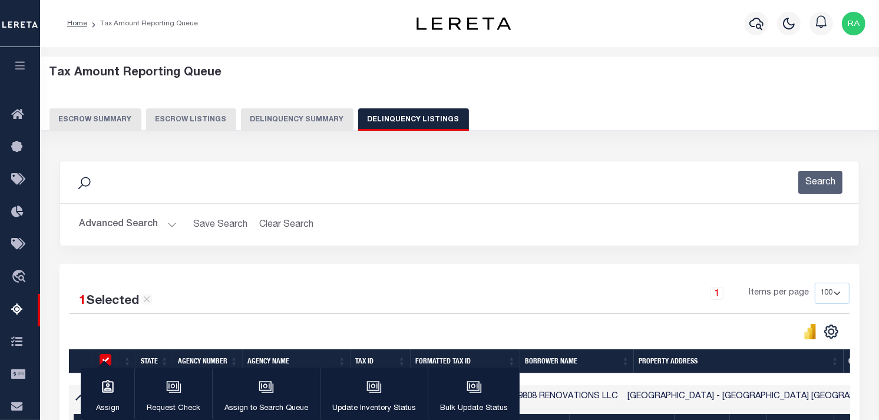
click at [705, 293] on div "1" at bounding box center [717, 293] width 46 height 13
drag, startPoint x: 715, startPoint y: 402, endPoint x: 744, endPoint y: 402, distance: 28.9
click at [744, 402] on td "South Hook Road - Vacant Lot Pennsville, NJ 08070" at bounding box center [763, 397] width 280 height 24
checkbox input "false"
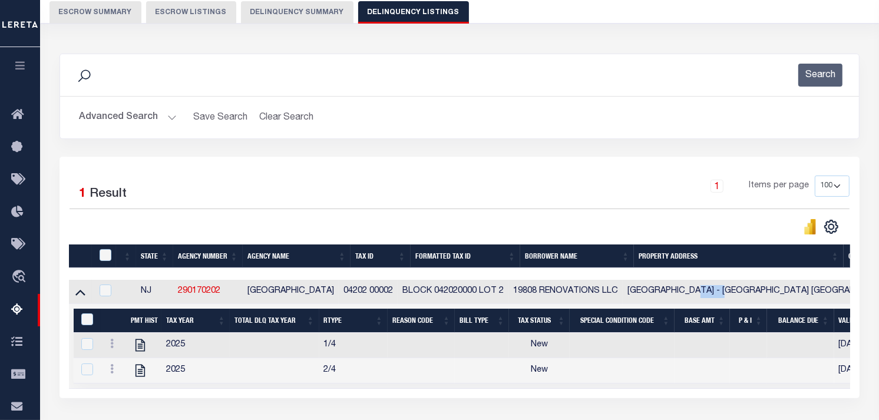
scroll to position [131, 0]
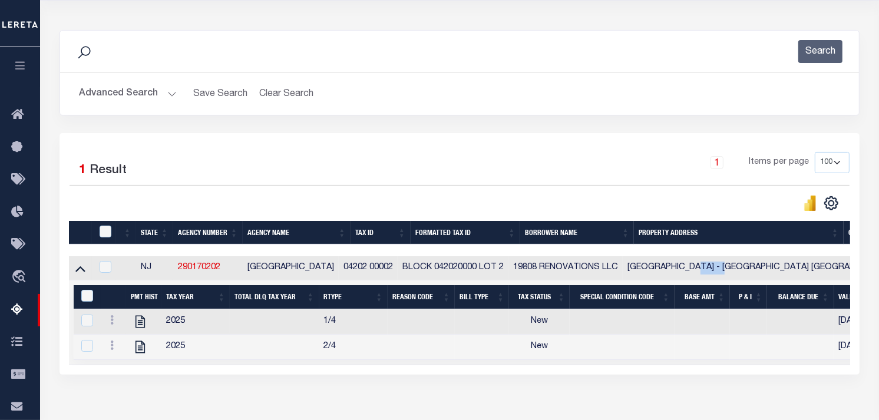
click at [560, 240] on th "Borrower Name" at bounding box center [577, 233] width 114 height 24
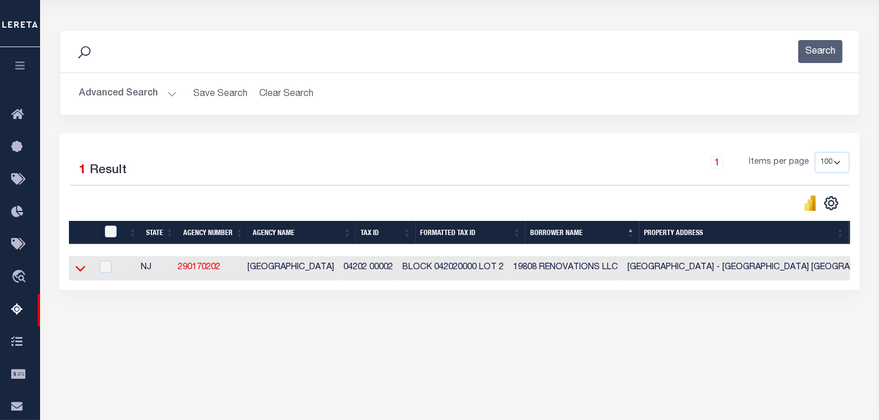
click at [78, 271] on icon at bounding box center [80, 268] width 10 height 12
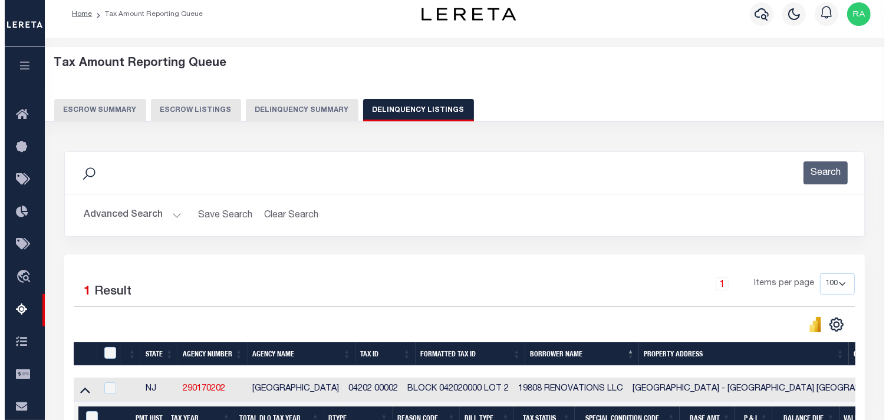
scroll to position [0, 0]
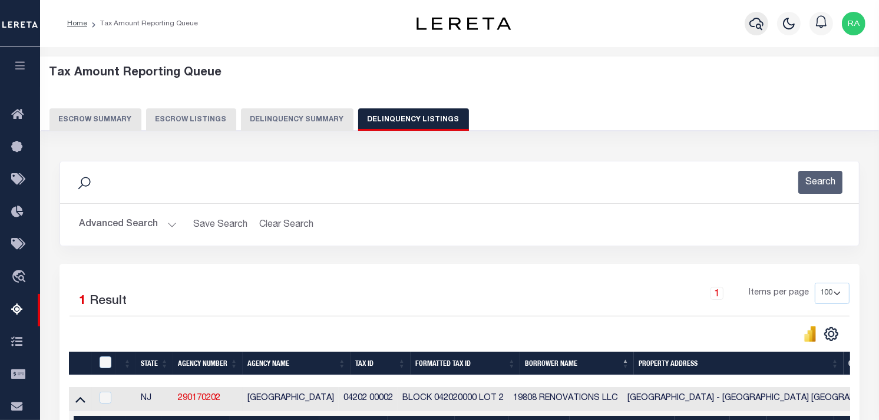
click at [757, 26] on icon "button" at bounding box center [756, 24] width 14 height 12
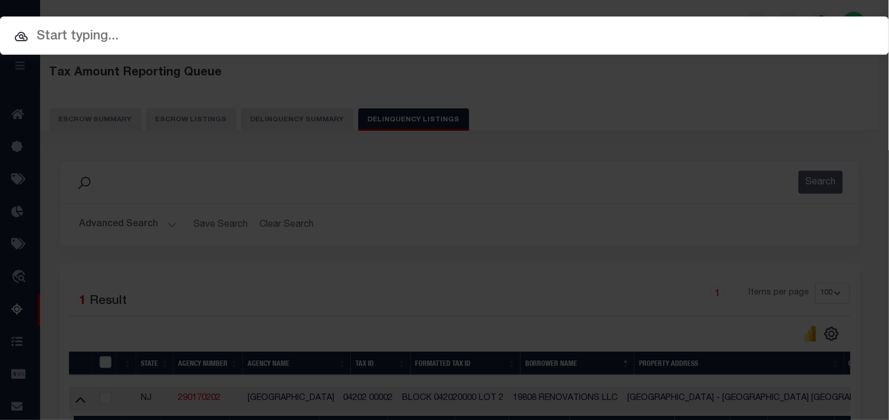
paste input "04114 00017"
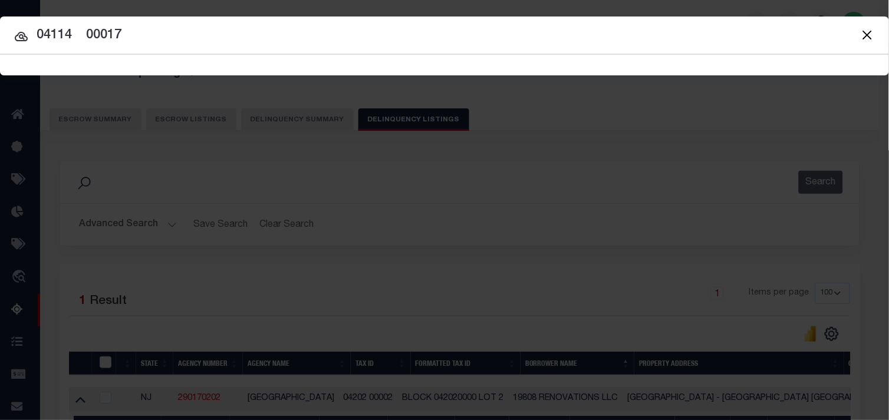
type input "04114 00017"
click at [22, 35] on icon at bounding box center [21, 36] width 13 height 9
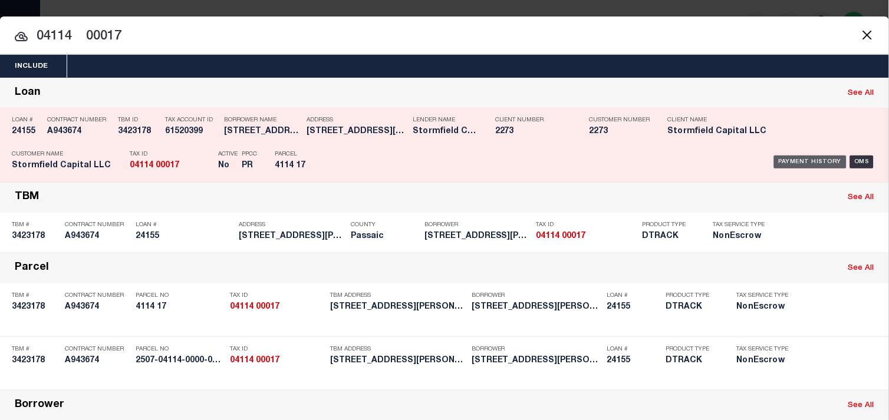
click at [816, 159] on div "Payment History" at bounding box center [810, 162] width 72 height 13
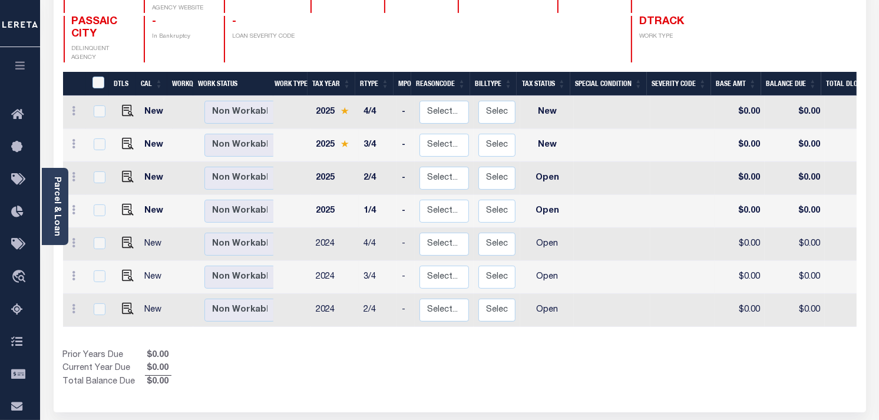
click at [250, 327] on div "DTLS CAL WorkQ Work Status Work Type Tax Year RType MPO ReasonCode BillType Tax…" at bounding box center [460, 230] width 794 height 317
click at [222, 261] on td "Non Workable Workable" at bounding box center [242, 277] width 84 height 33
checkbox input "true"
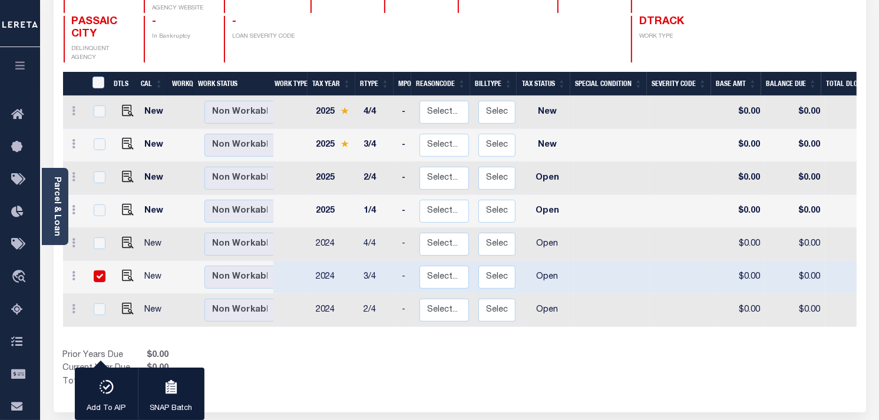
click at [99, 270] on input "checkbox" at bounding box center [100, 276] width 12 height 12
checkbox input "false"
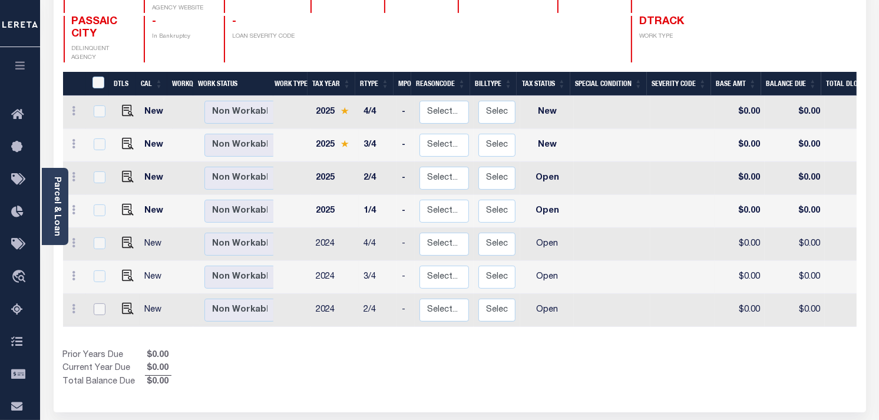
click at [99, 303] on input "checkbox" at bounding box center [100, 309] width 12 height 12
checkbox input "true"
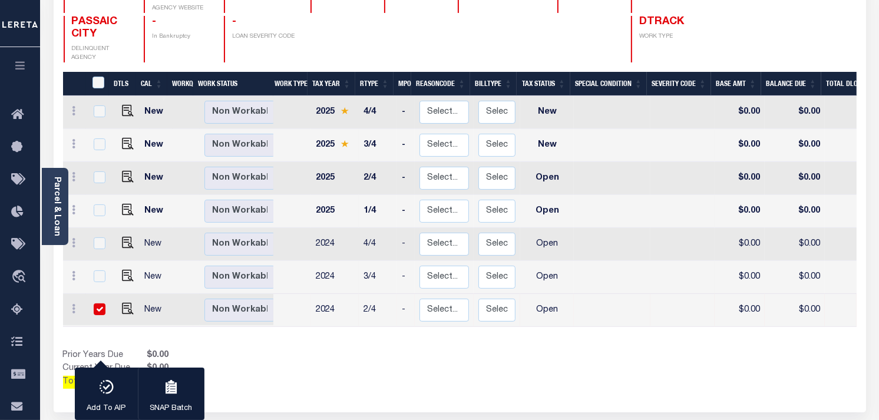
click at [98, 303] on input "checkbox" at bounding box center [100, 309] width 12 height 12
checkbox input "false"
